Goal: Transaction & Acquisition: Subscribe to service/newsletter

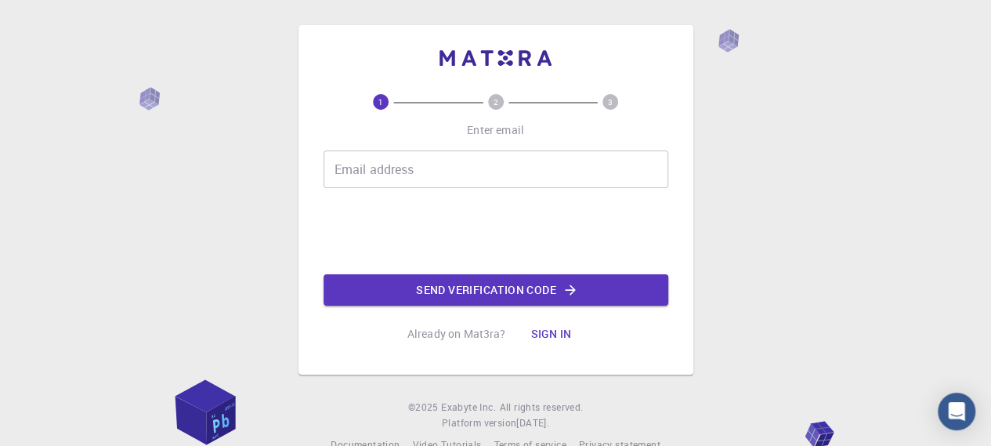
click at [396, 167] on div "Email address Email address" at bounding box center [495, 169] width 345 height 38
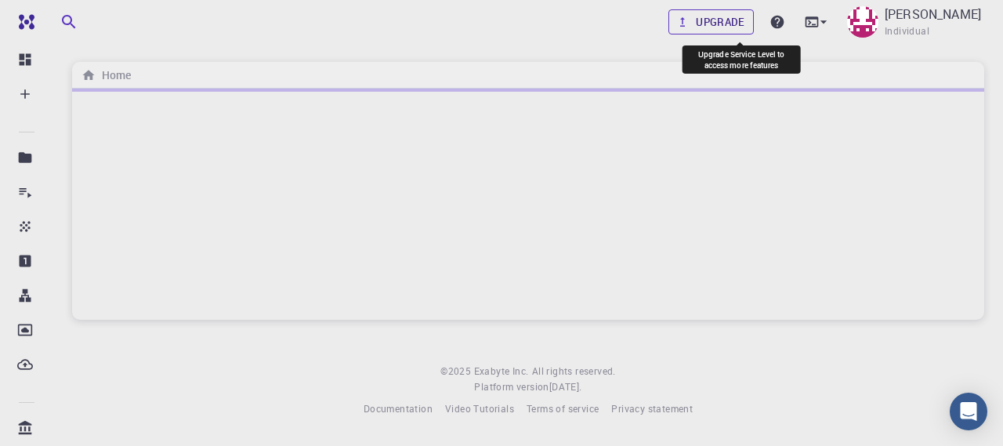
click at [753, 22] on link "Upgrade" at bounding box center [710, 21] width 85 height 25
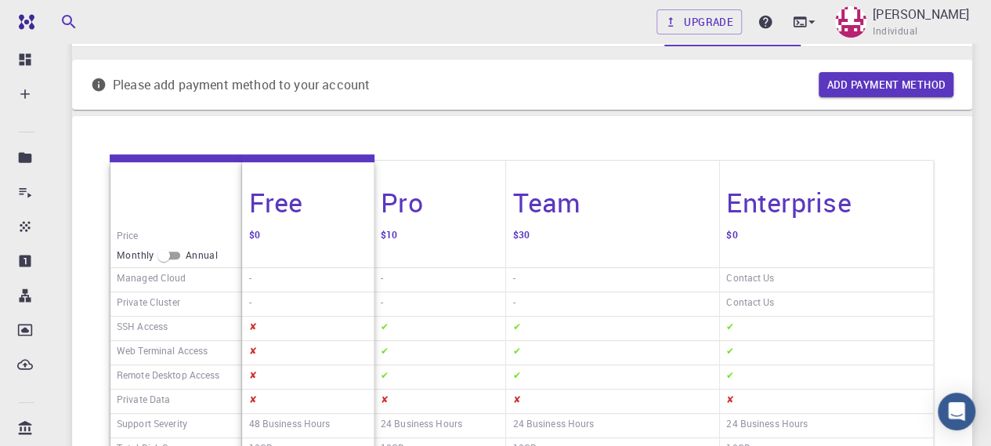
scroll to position [89, 0]
